Goal: Task Accomplishment & Management: Manage account settings

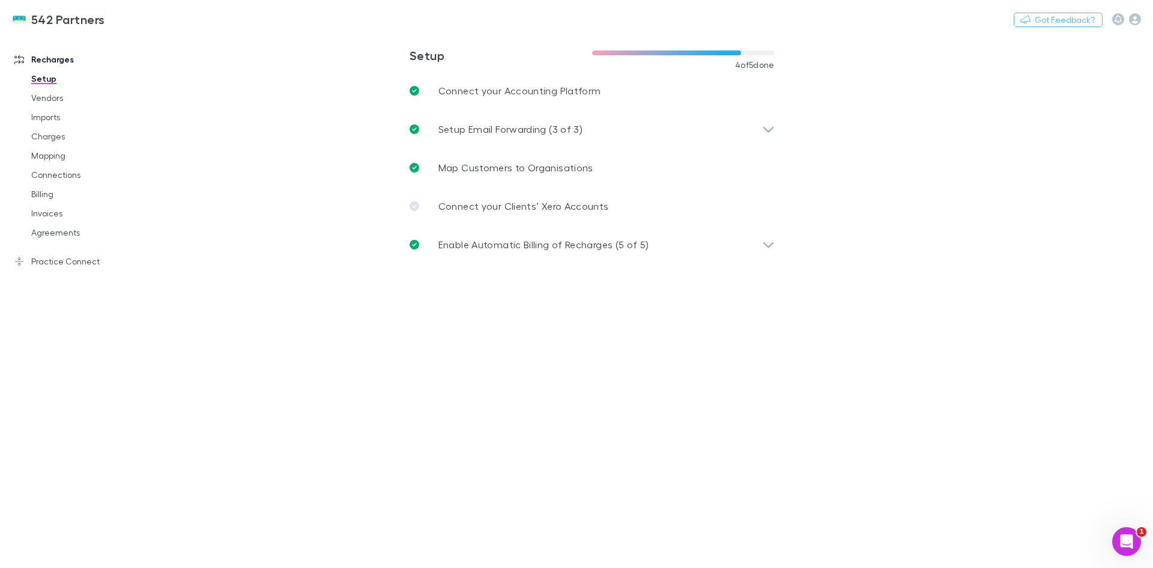
click at [79, 230] on link "Agreements" at bounding box center [90, 232] width 143 height 19
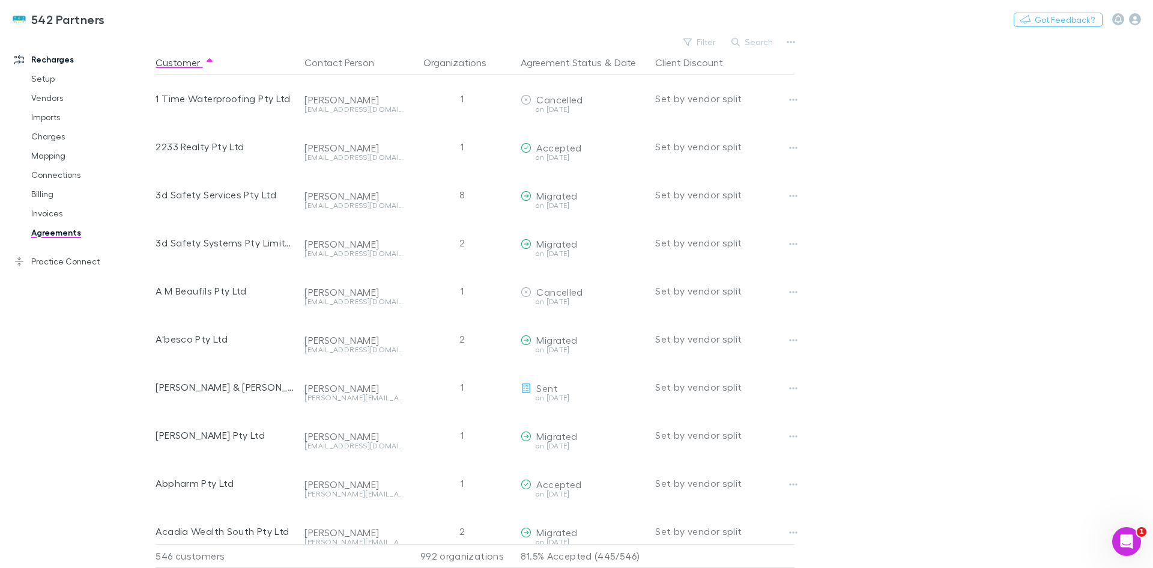
click at [769, 34] on div "542 Partners Nothing Got Feedback?" at bounding box center [576, 19] width 1153 height 38
click at [763, 43] on button "Search" at bounding box center [753, 42] width 55 height 14
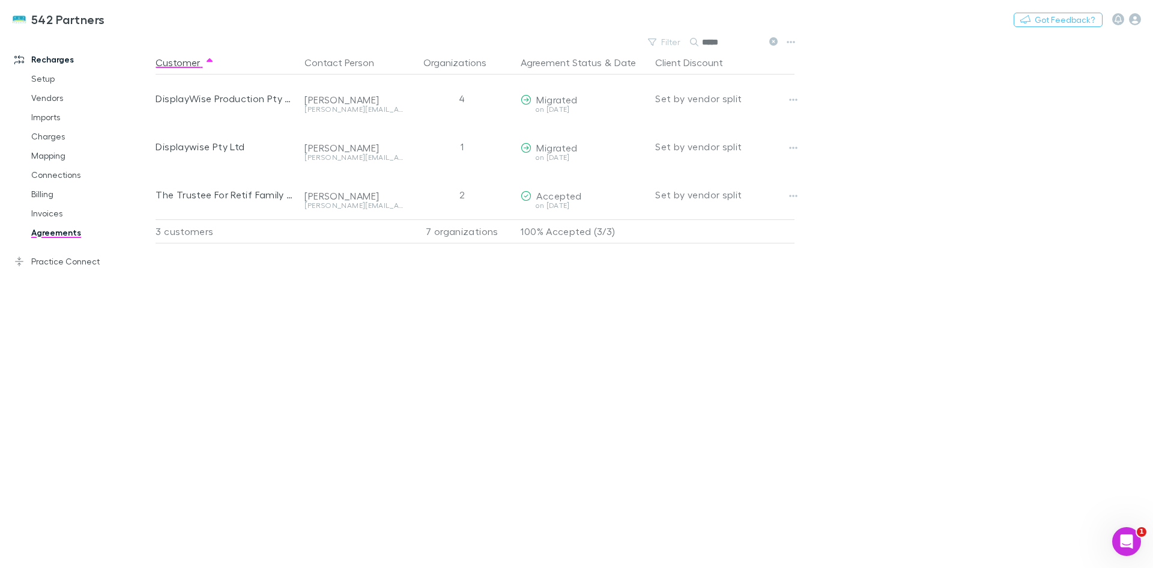
type input "*****"
click at [0, 0] on button "Copy link" at bounding box center [0, 0] width 0 height 0
click at [64, 156] on link "Mapping" at bounding box center [90, 155] width 143 height 19
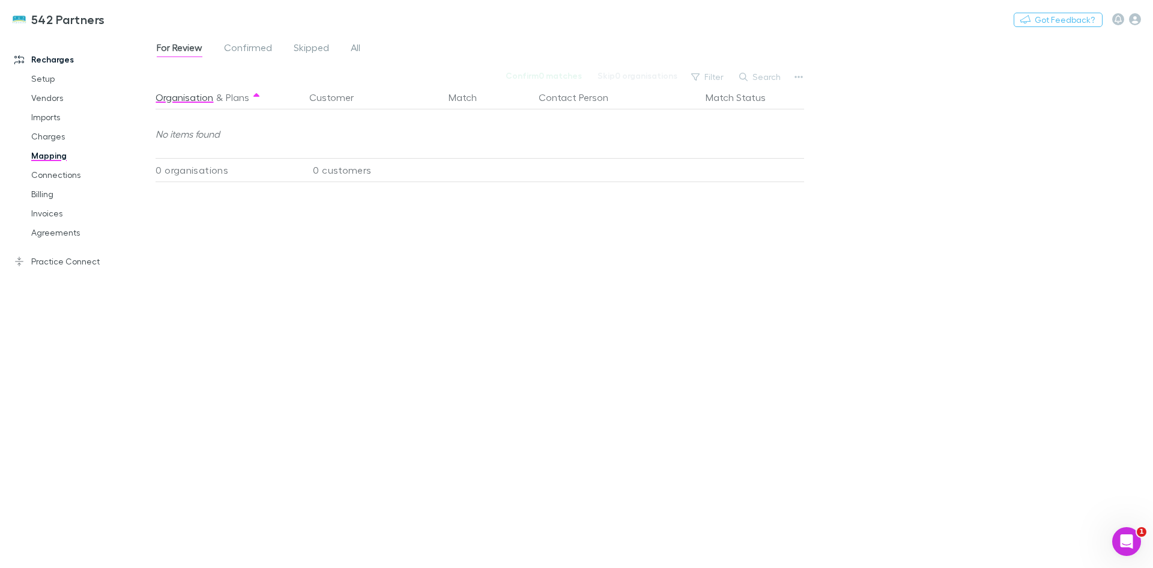
click at [768, 76] on button "Search" at bounding box center [760, 77] width 55 height 14
click at [352, 46] on span "All" at bounding box center [356, 49] width 10 height 16
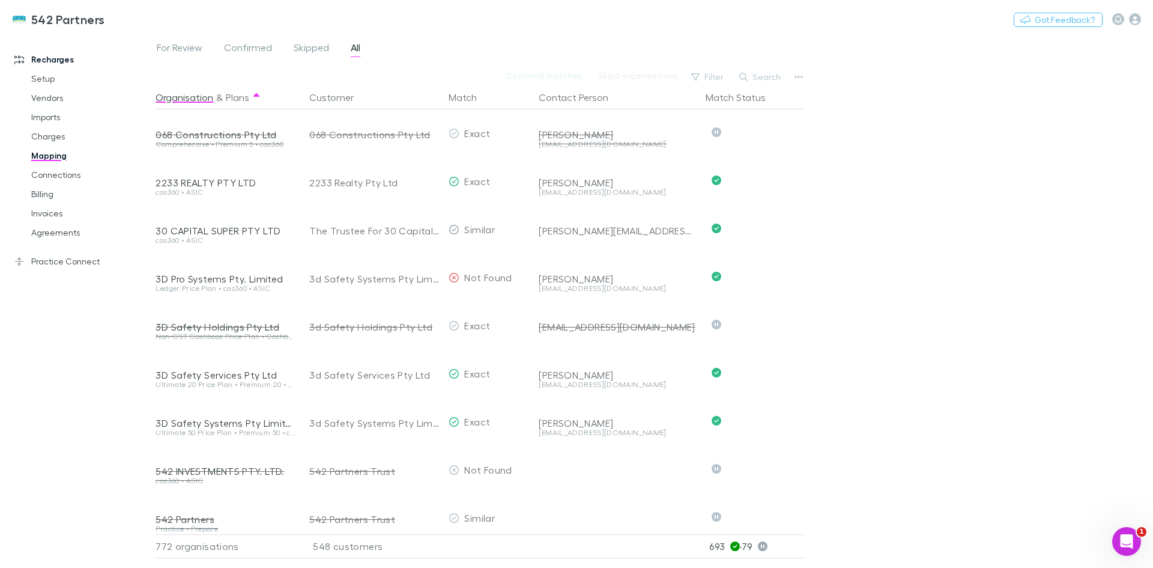
click at [777, 74] on button "Search" at bounding box center [760, 77] width 55 height 14
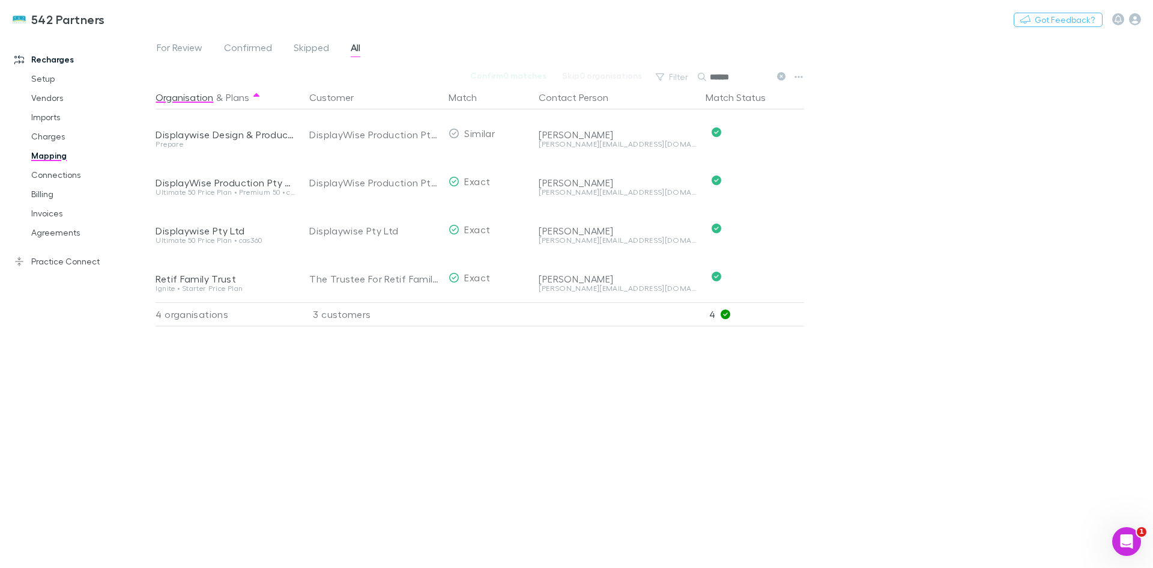
type input "******"
click at [62, 259] on link "Practice Connect" at bounding box center [82, 261] width 160 height 19
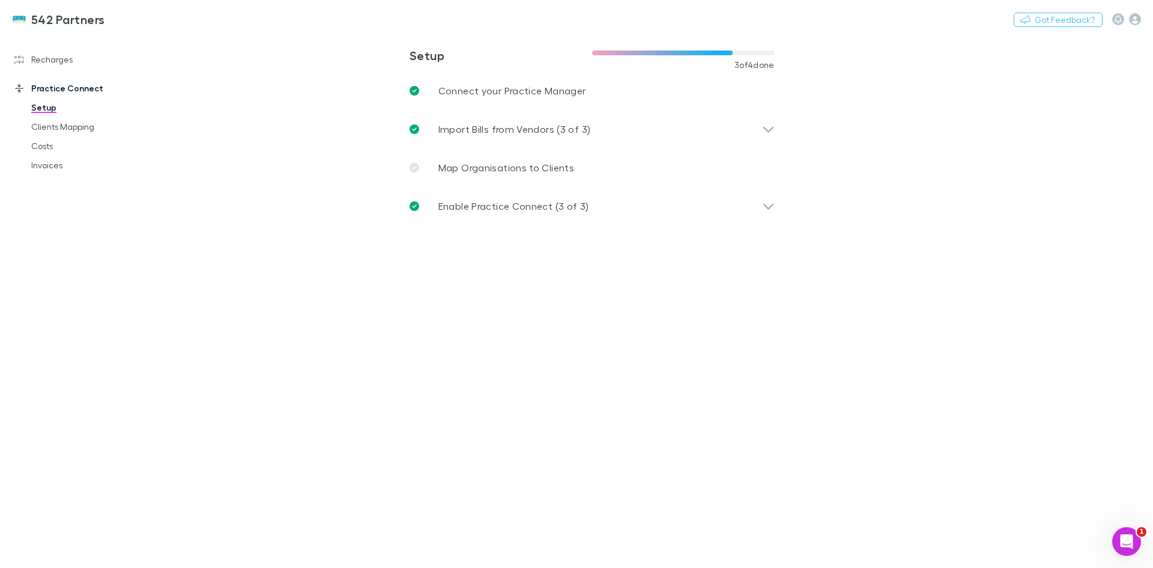
click at [769, 205] on icon at bounding box center [768, 206] width 13 height 14
click at [44, 56] on link "Recharges" at bounding box center [82, 59] width 160 height 19
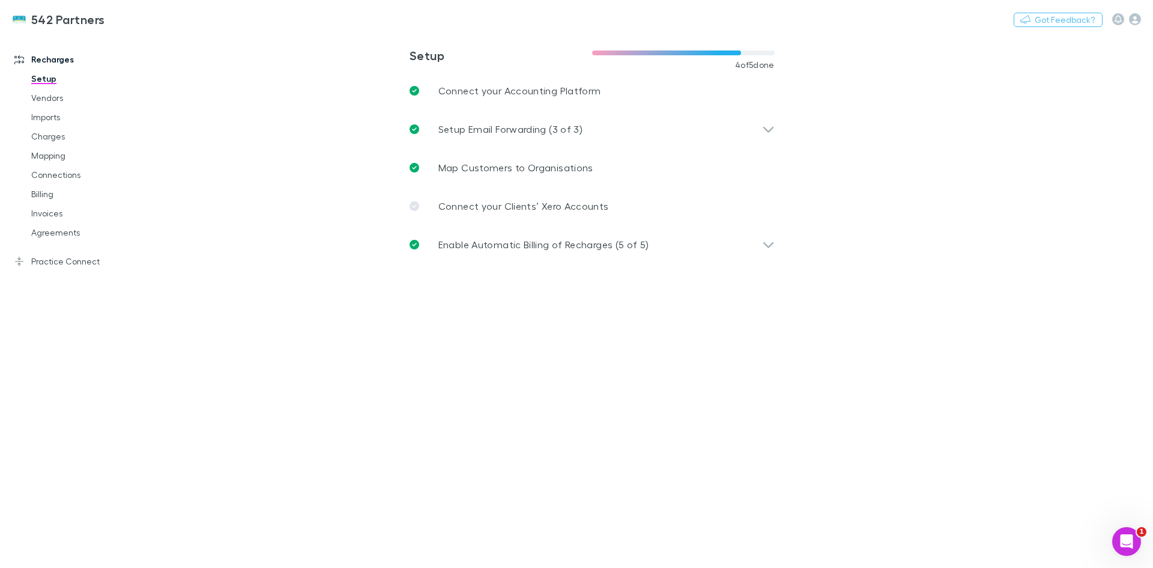
click at [62, 181] on link "Connections" at bounding box center [90, 174] width 143 height 19
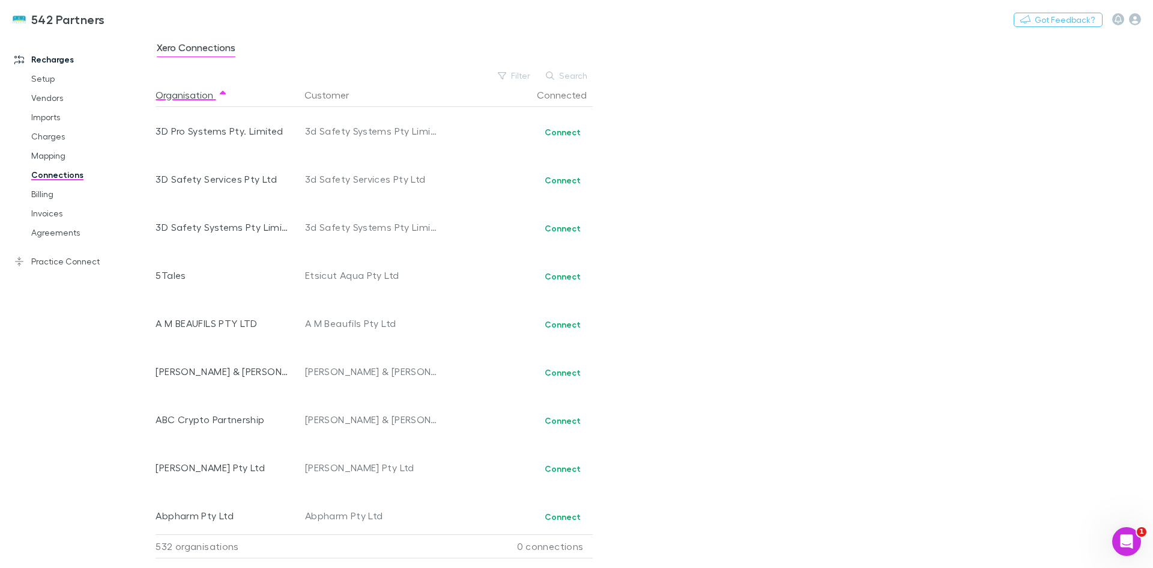
click at [1120, 20] on icon "button" at bounding box center [1118, 19] width 7 height 8
click at [1139, 23] on div at bounding box center [576, 284] width 1153 height 568
click at [1137, 21] on div "Notifications" at bounding box center [576, 284] width 1153 height 568
click at [1136, 25] on icon "button" at bounding box center [1135, 19] width 12 height 12
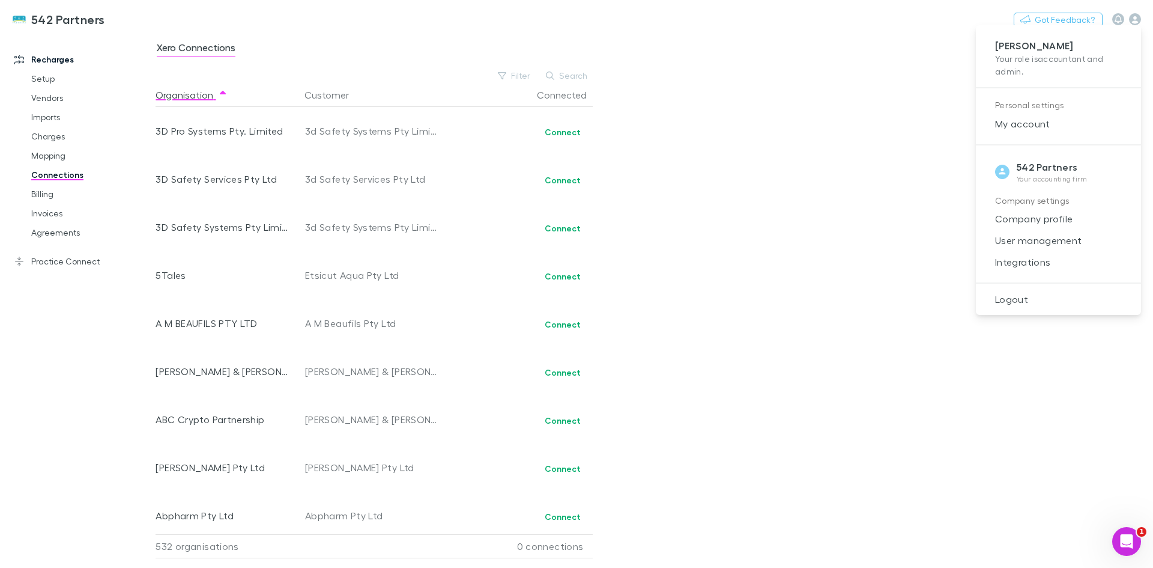
click at [1030, 258] on span "Integrations" at bounding box center [1059, 262] width 146 height 14
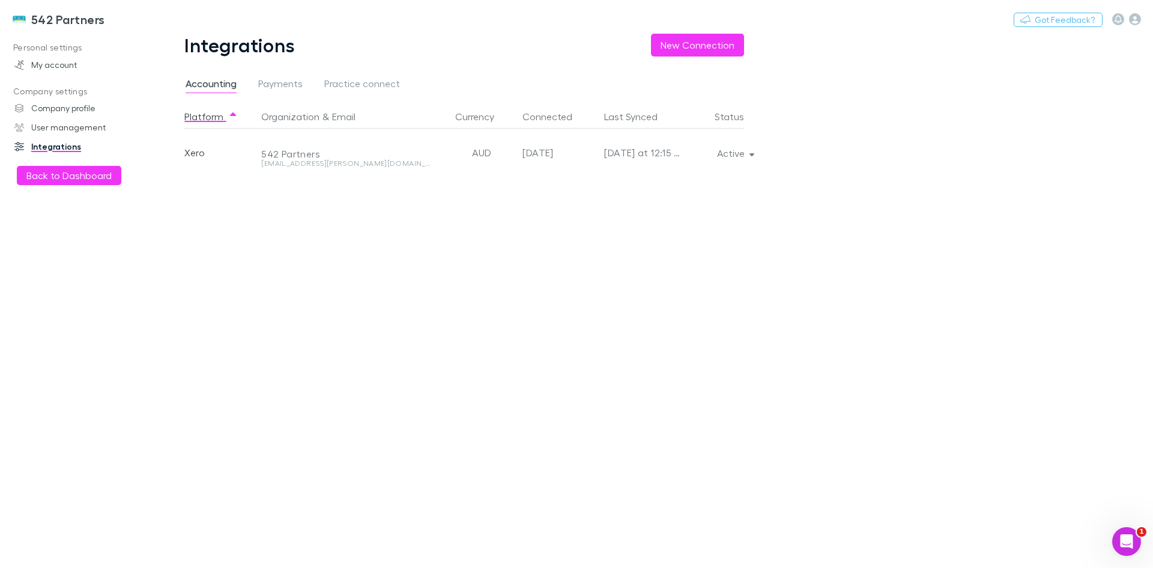
click at [753, 147] on button "Active" at bounding box center [735, 153] width 55 height 17
click at [640, 182] on p "Re-sync now" at bounding box center [679, 177] width 146 height 14
click at [1115, 386] on div at bounding box center [576, 284] width 1153 height 568
click at [757, 157] on button "Active" at bounding box center [735, 153] width 55 height 17
click at [863, 217] on div at bounding box center [576, 284] width 1153 height 568
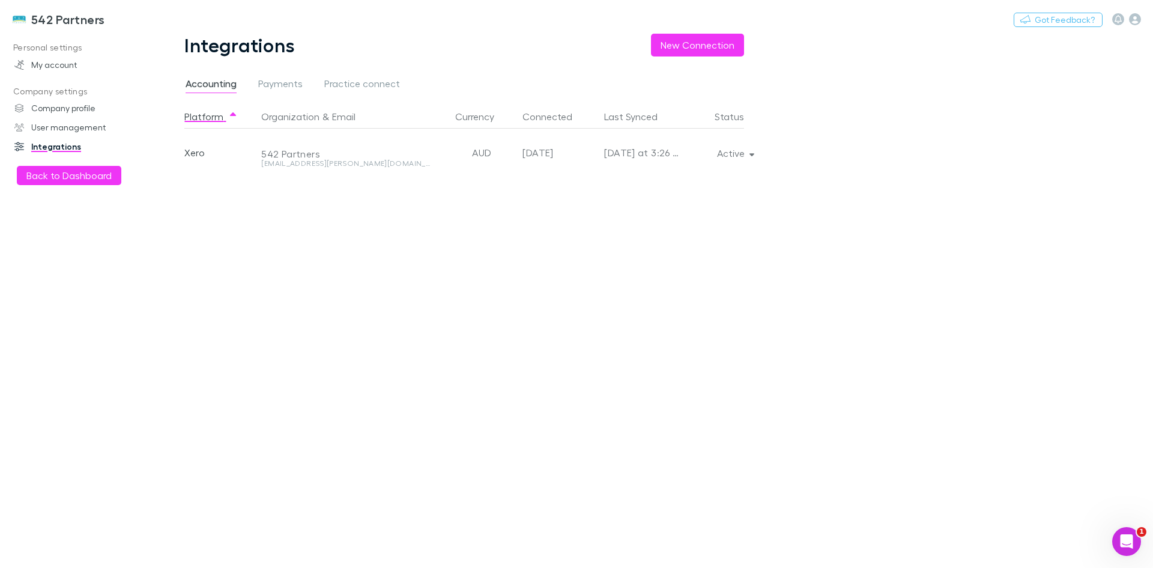
click at [747, 156] on button "Active" at bounding box center [735, 153] width 55 height 17
click at [809, 167] on div at bounding box center [576, 284] width 1153 height 568
click at [58, 177] on button "Back to Dashboard" at bounding box center [69, 175] width 105 height 19
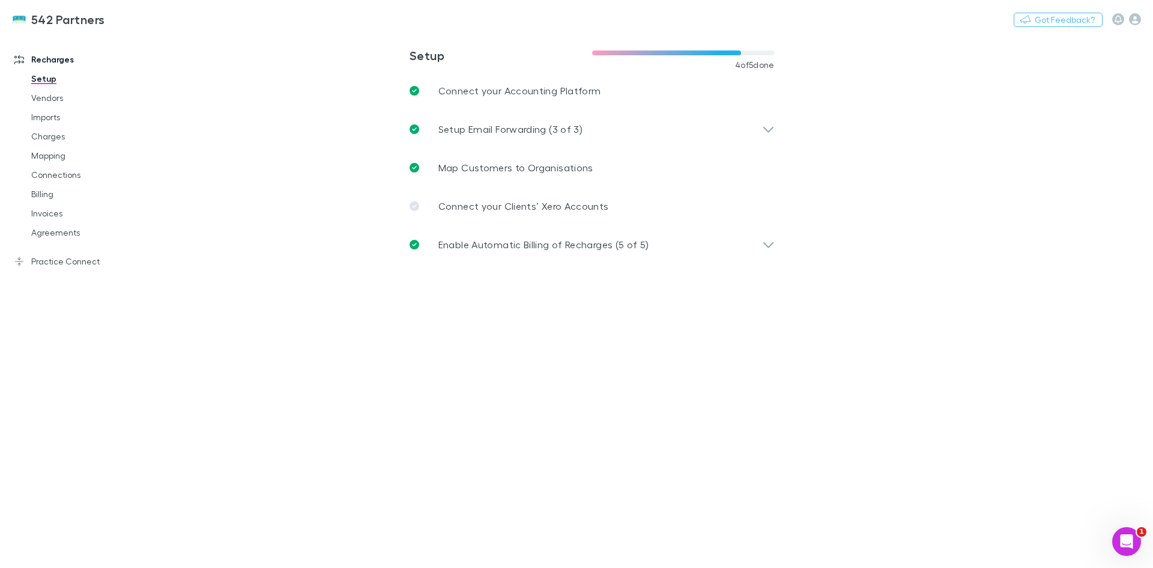
drag, startPoint x: 46, startPoint y: 229, endPoint x: 711, endPoint y: 99, distance: 678.3
click at [46, 229] on link "Agreements" at bounding box center [90, 232] width 143 height 19
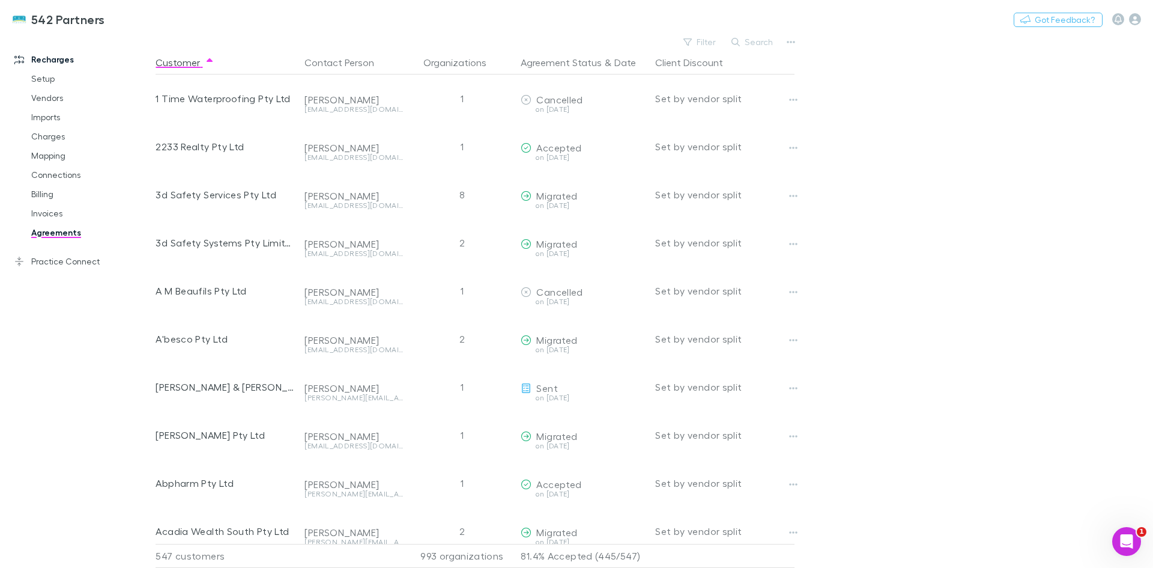
drag, startPoint x: 760, startPoint y: 38, endPoint x: 751, endPoint y: 37, distance: 8.5
click at [757, 38] on button "Search" at bounding box center [753, 42] width 55 height 14
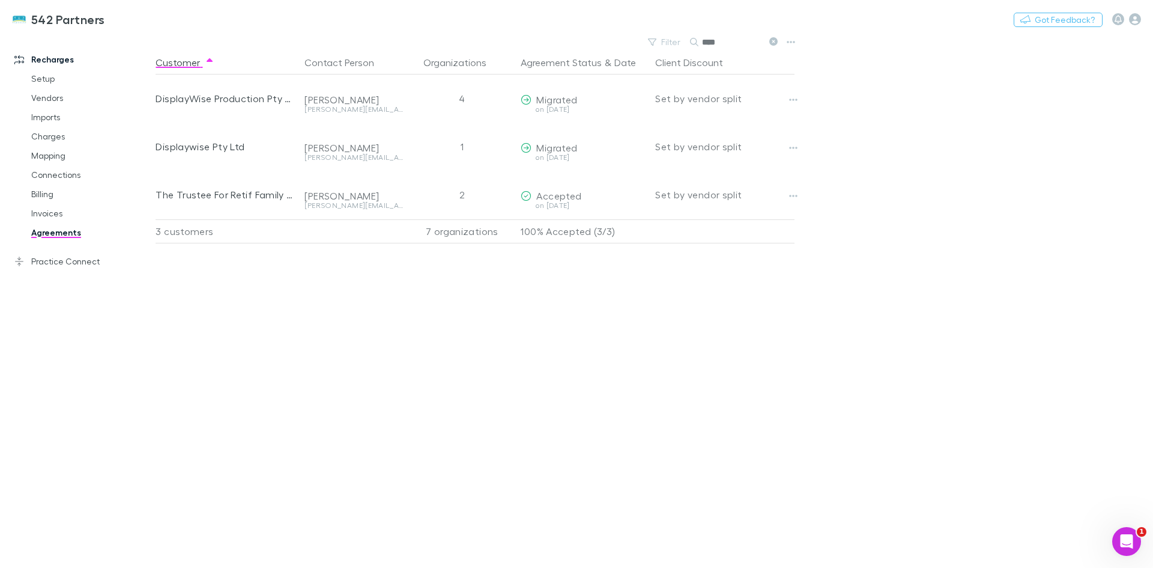
type input "****"
click at [1115, 231] on main "Filter Search **** Customer Contact Person Organizations Agreement Status & Dat…" at bounding box center [655, 301] width 998 height 534
click at [792, 195] on icon "button" at bounding box center [793, 196] width 8 height 10
click at [708, 264] on p "Open contact in Xero" at bounding box center [719, 263] width 146 height 14
click at [792, 97] on icon "button" at bounding box center [793, 100] width 8 height 10
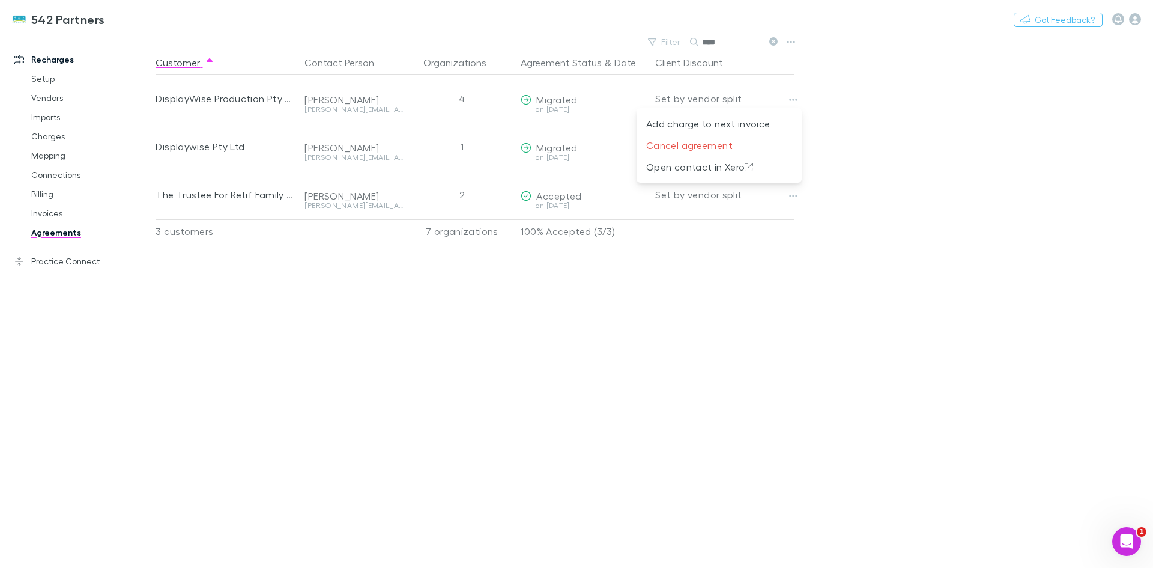
click at [741, 165] on p "Open contact in Xero" at bounding box center [719, 167] width 146 height 14
click at [1042, 248] on main "Filter Search **** Customer Contact Person Organizations Agreement Status & Dat…" at bounding box center [655, 301] width 998 height 534
click at [791, 146] on icon "button" at bounding box center [793, 148] width 8 height 10
click at [739, 215] on p "Open contact in Xero" at bounding box center [719, 215] width 146 height 14
click at [1123, 20] on button "button" at bounding box center [1118, 19] width 12 height 12
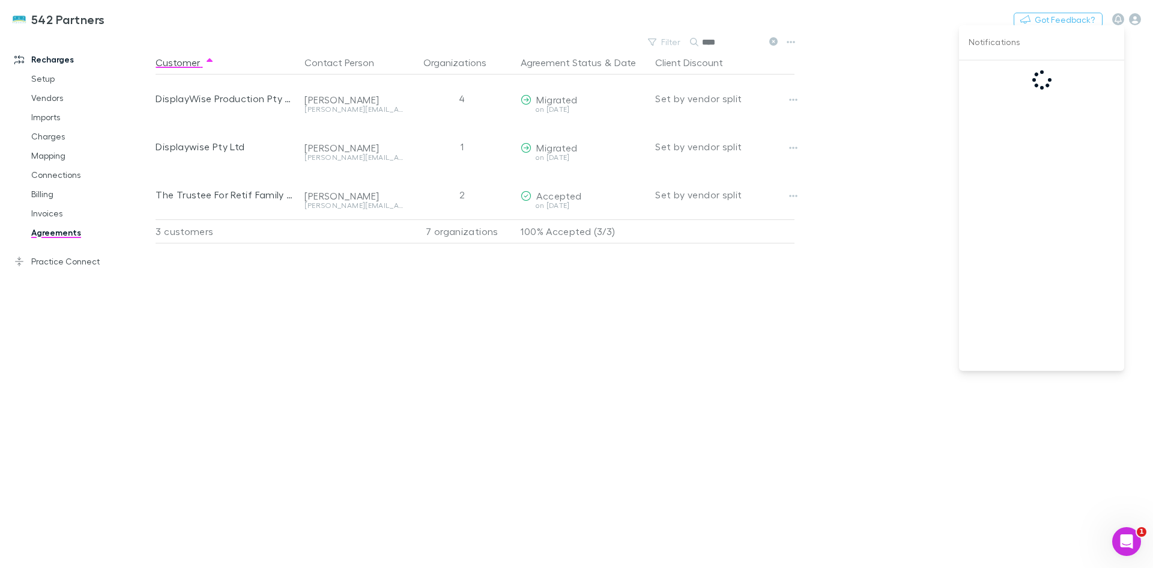
click at [1135, 19] on div at bounding box center [576, 284] width 1153 height 568
click at [1136, 23] on icon "button" at bounding box center [1135, 19] width 12 height 12
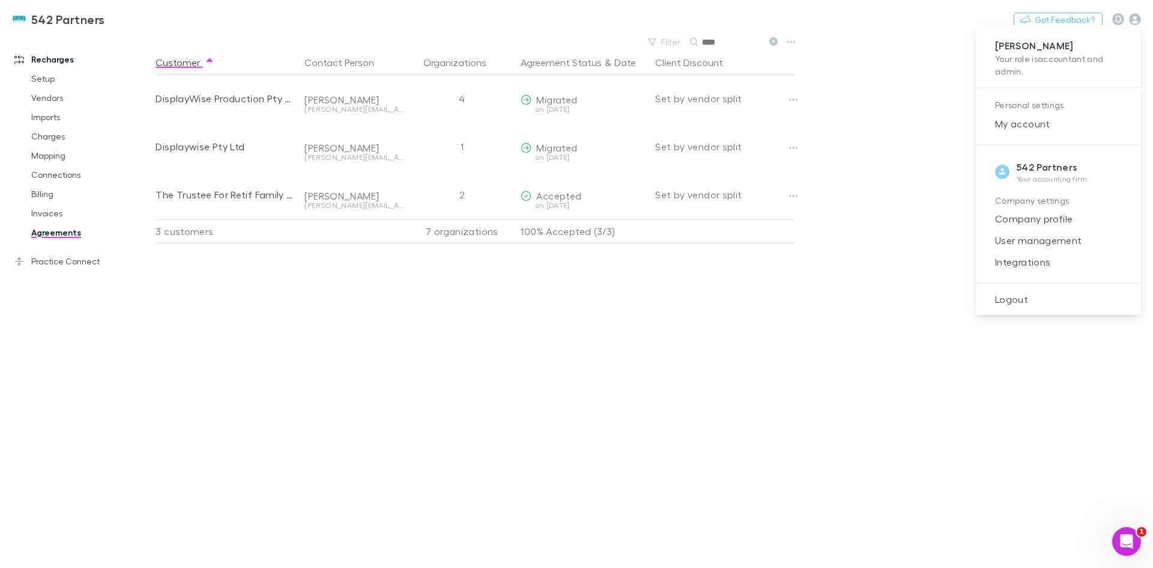
click at [78, 291] on div at bounding box center [576, 284] width 1153 height 568
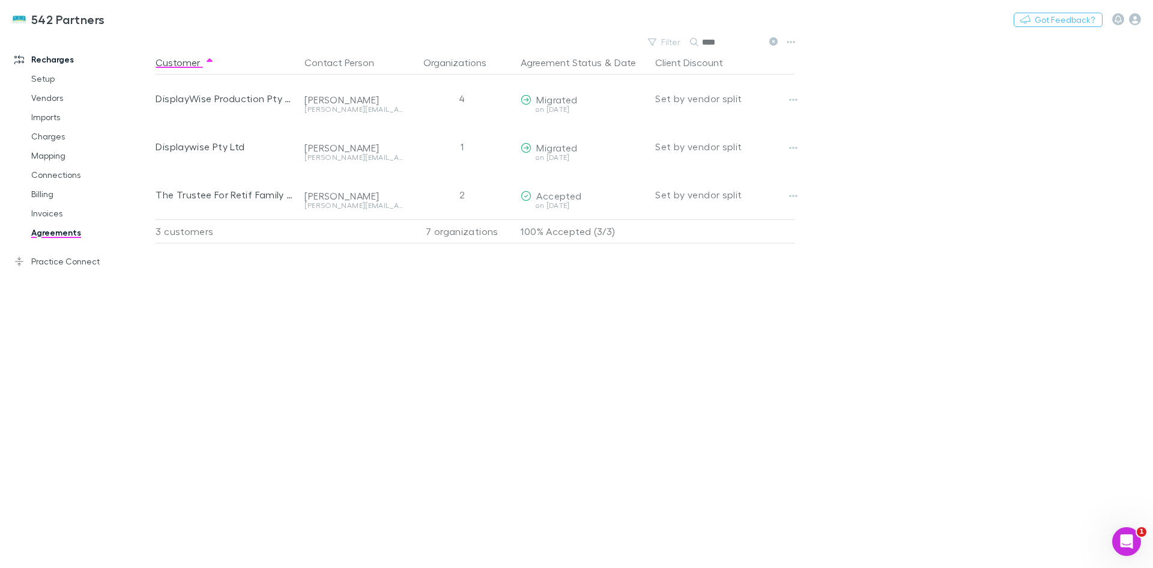
click at [1132, 19] on icon "button" at bounding box center [1135, 19] width 12 height 12
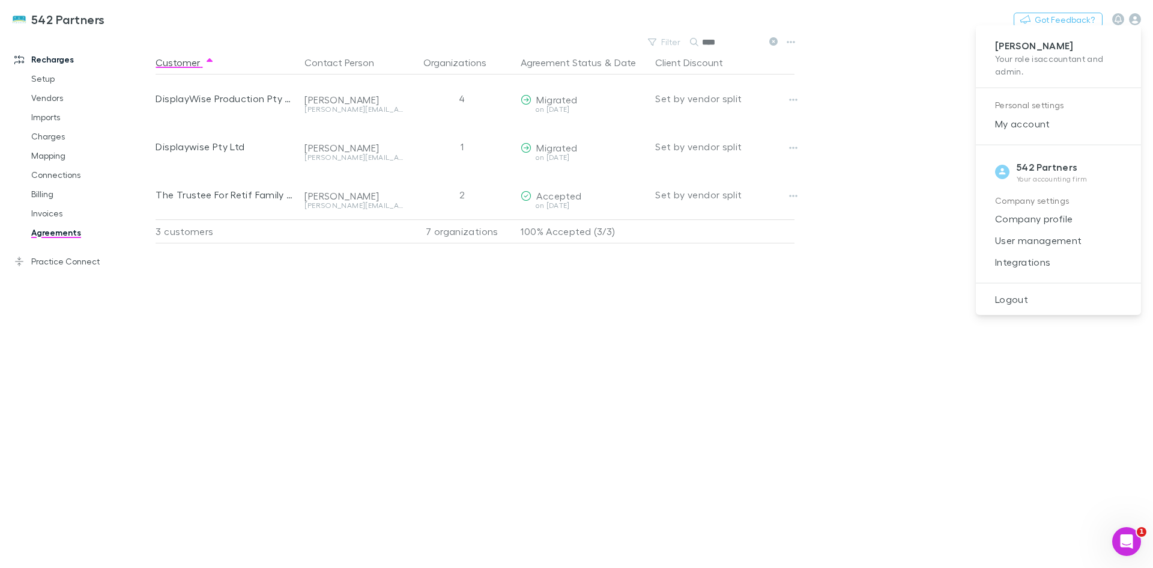
click at [1120, 19] on div at bounding box center [576, 284] width 1153 height 568
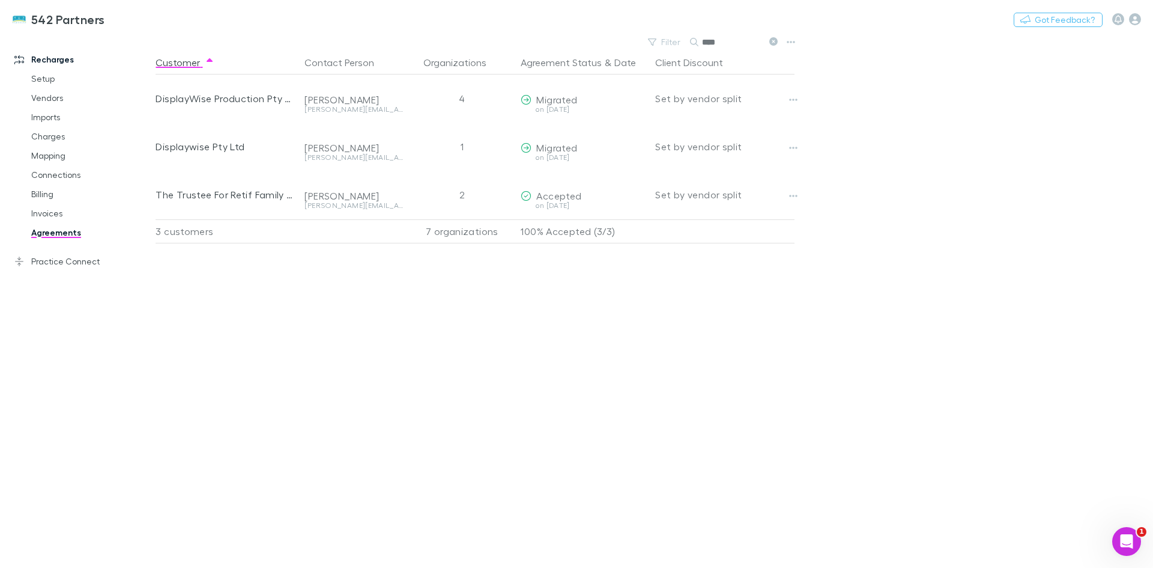
click at [1120, 19] on icon "button" at bounding box center [1118, 19] width 7 height 8
click at [1135, 22] on div at bounding box center [576, 284] width 1153 height 568
click at [1138, 20] on icon "button" at bounding box center [1135, 19] width 12 height 12
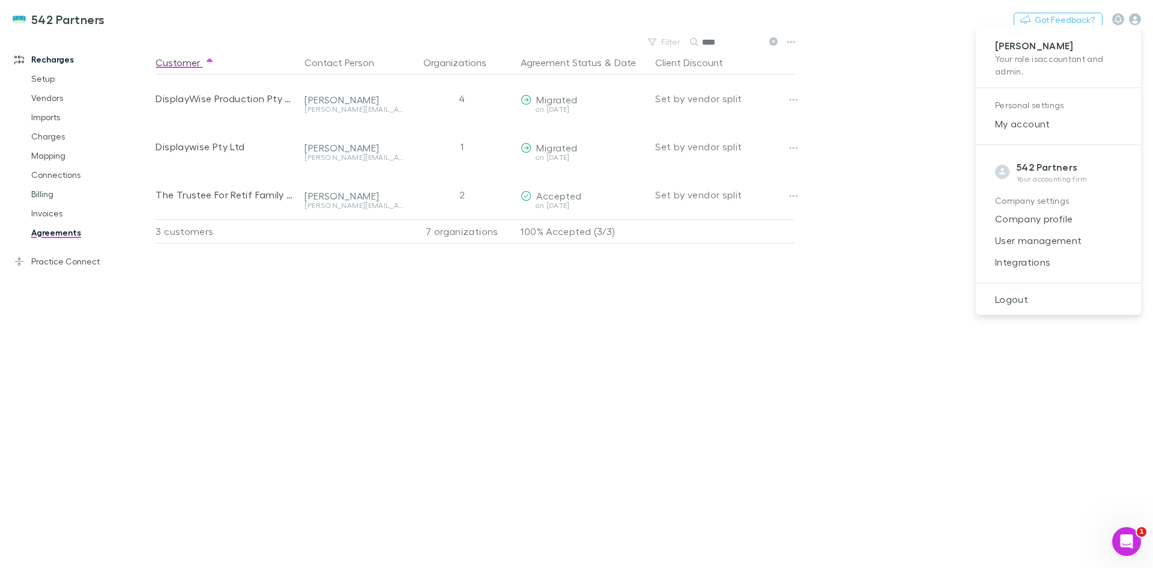
click at [1029, 262] on span "Integrations" at bounding box center [1059, 262] width 146 height 14
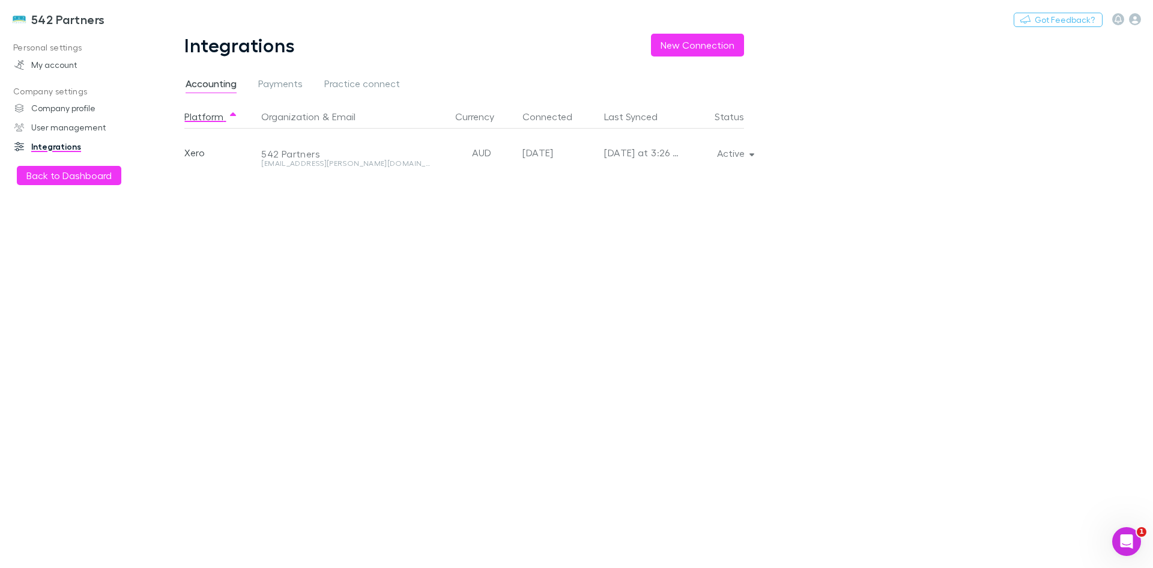
click at [756, 154] on button "Active" at bounding box center [735, 153] width 55 height 17
click at [642, 186] on p "We'll fetch all new contacts since last sync" at bounding box center [679, 195] width 146 height 22
click at [915, 180] on div at bounding box center [576, 284] width 1153 height 568
click at [744, 155] on button "Active" at bounding box center [735, 153] width 55 height 17
click at [861, 183] on div at bounding box center [576, 284] width 1153 height 568
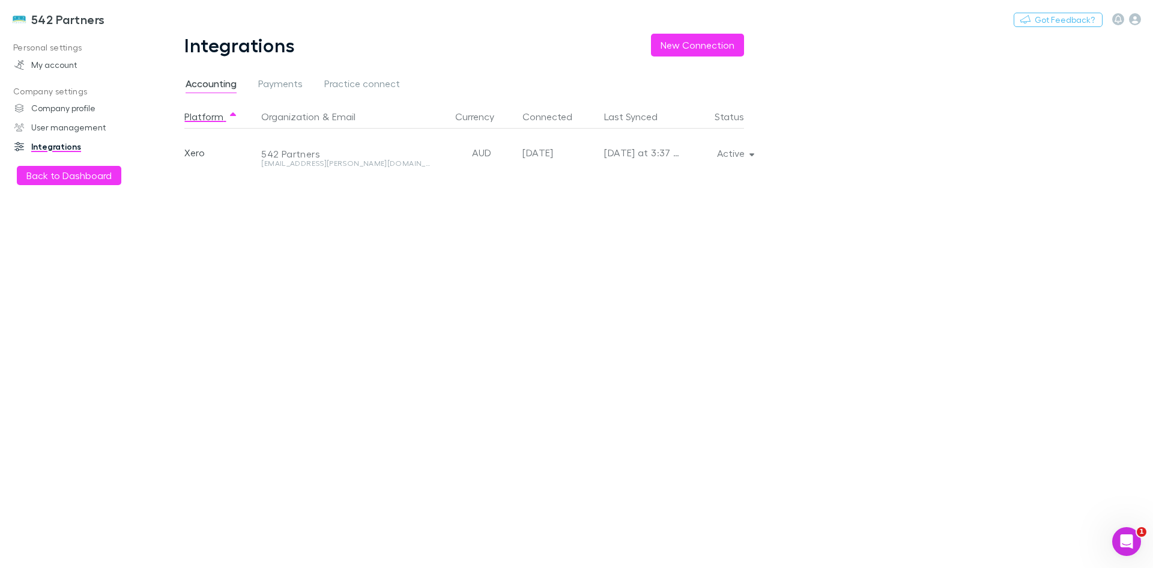
drag, startPoint x: 783, startPoint y: 498, endPoint x: 784, endPoint y: 477, distance: 21.1
click at [782, 498] on div "Integrations New Connection Accounting Payments Practice connect Platform Organ…" at bounding box center [474, 301] width 637 height 534
click at [58, 178] on button "Back to Dashboard" at bounding box center [69, 175] width 105 height 19
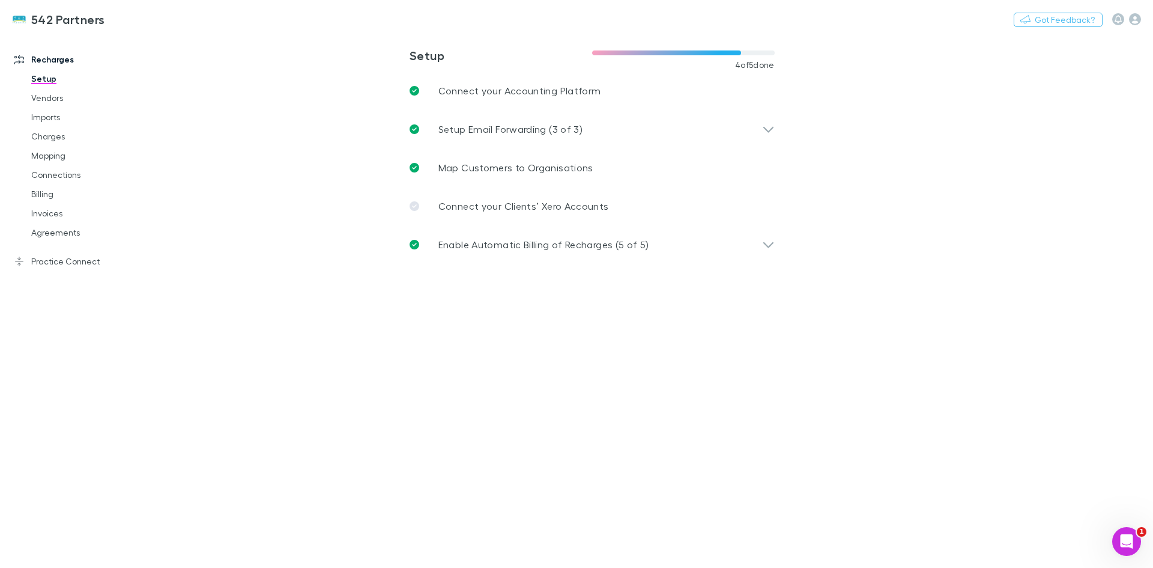
click at [50, 235] on link "Agreements" at bounding box center [90, 232] width 143 height 19
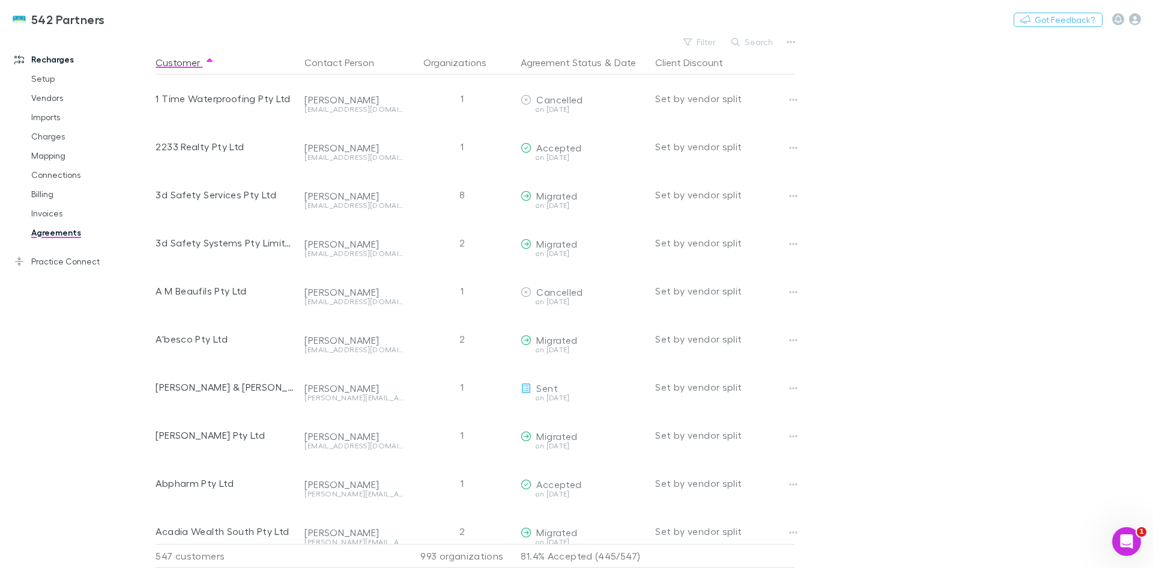
click at [762, 43] on button "Search" at bounding box center [753, 42] width 55 height 14
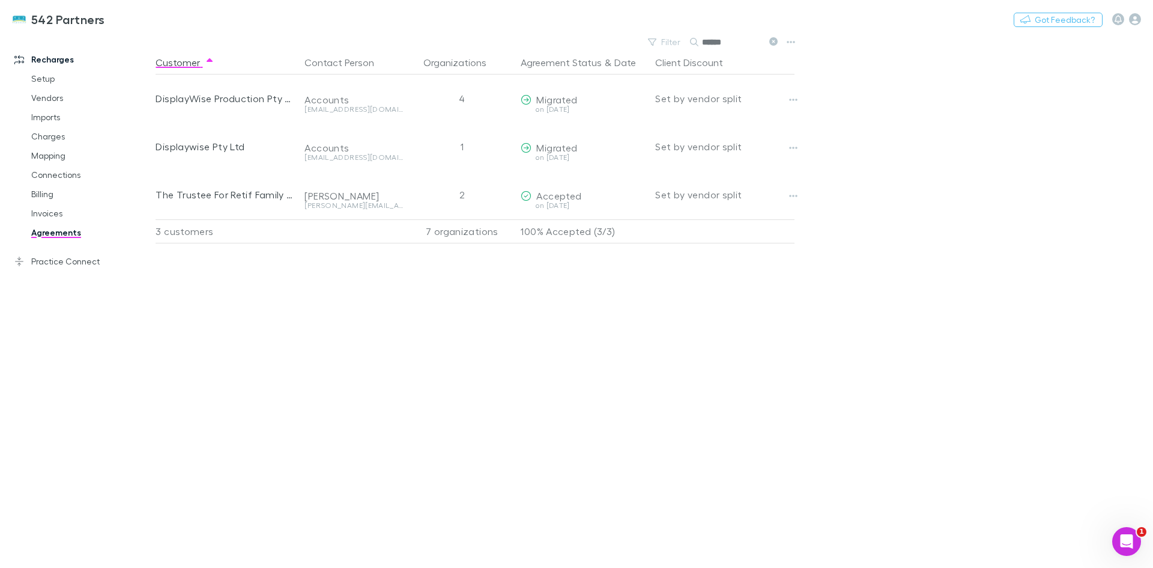
type input "******"
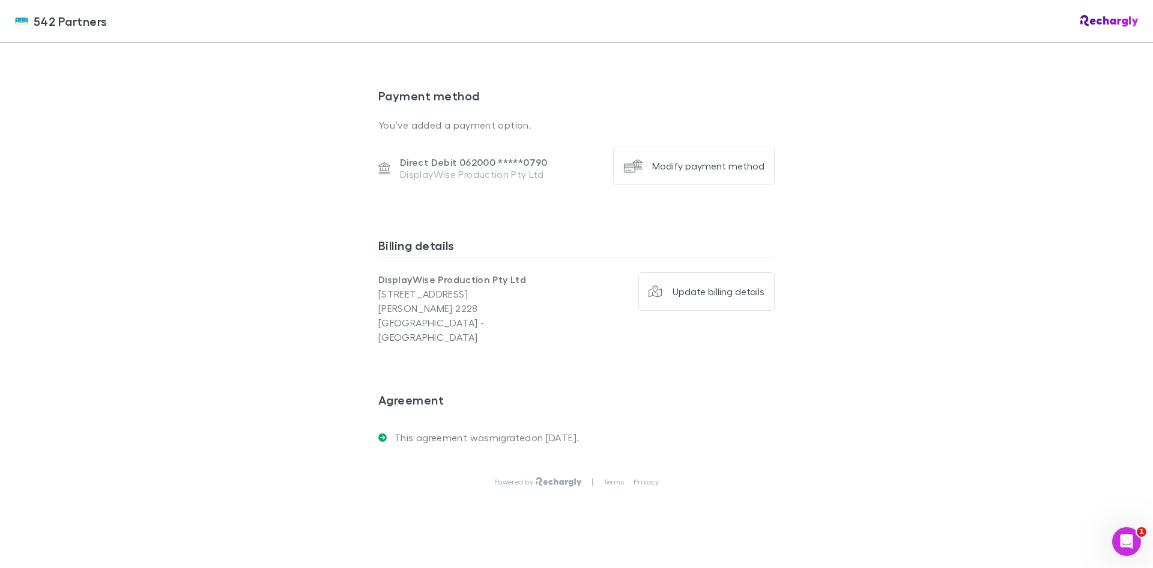
scroll to position [840, 0]
click at [726, 297] on div "Update billing details" at bounding box center [719, 291] width 92 height 12
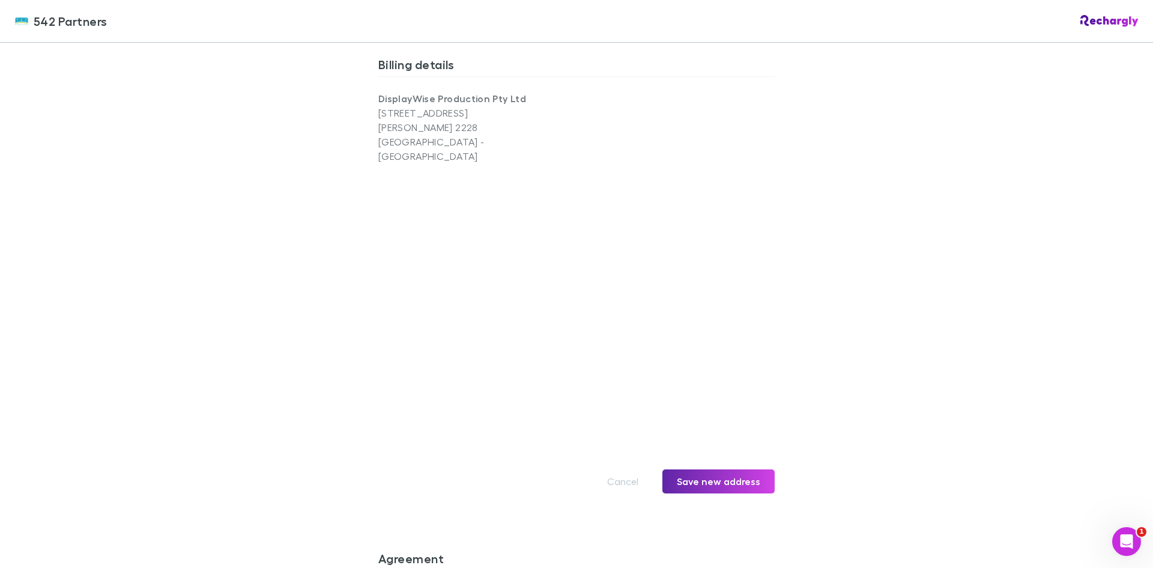
scroll to position [1179, 0]
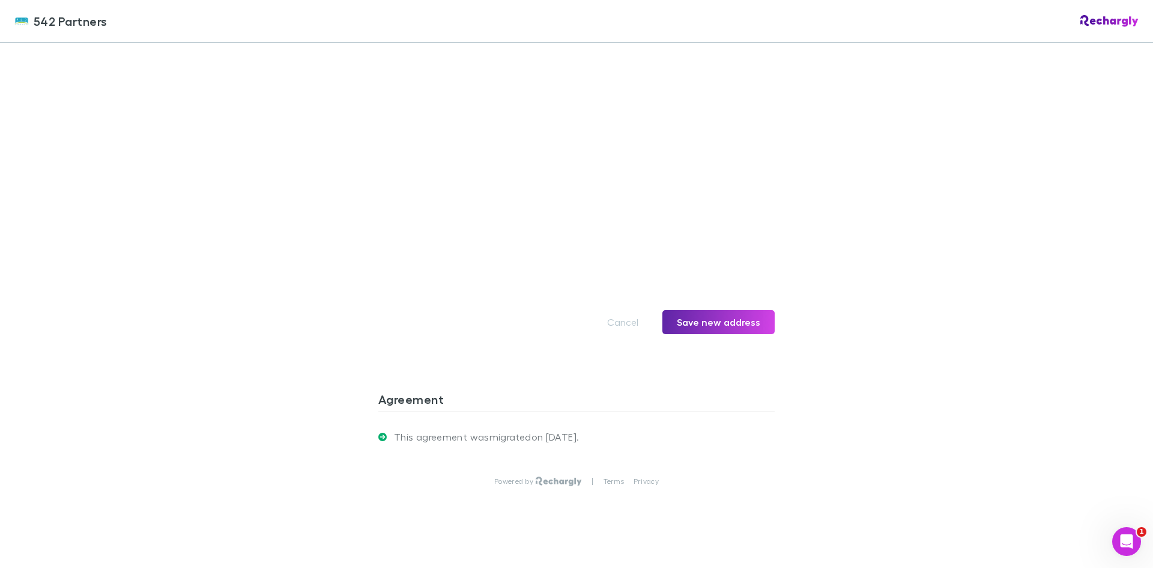
click at [635, 310] on button "Cancel" at bounding box center [623, 322] width 60 height 24
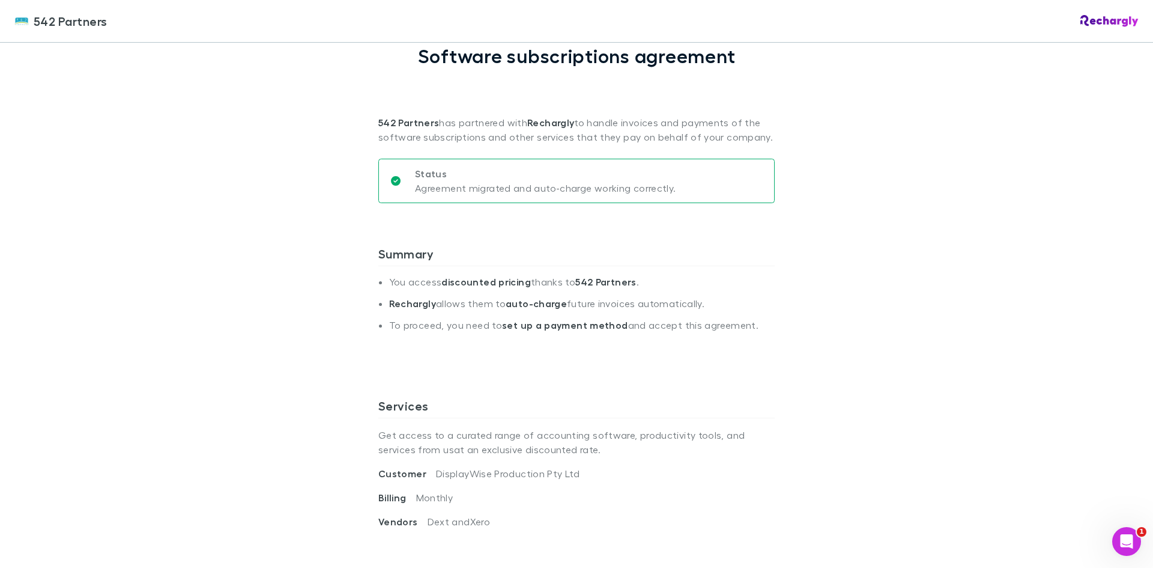
scroll to position [0, 0]
